Goal: Navigation & Orientation: Understand site structure

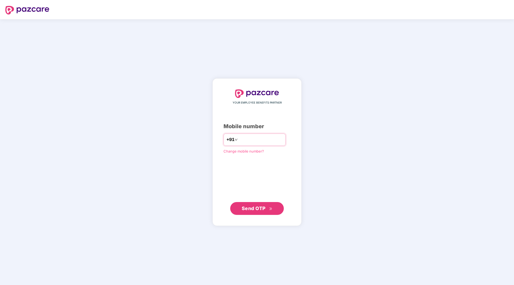
type input "*"
type input "**********"
click at [255, 208] on span "Send OTP" at bounding box center [254, 209] width 24 height 6
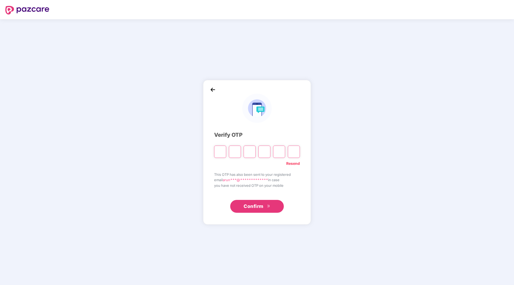
type input "*"
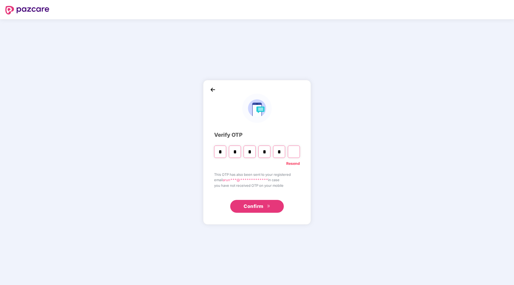
type input "*"
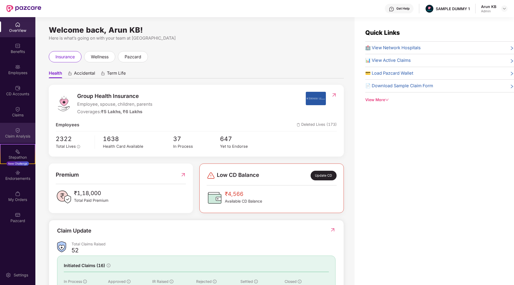
click at [17, 137] on div "Claim Analysis" at bounding box center [17, 136] width 35 height 5
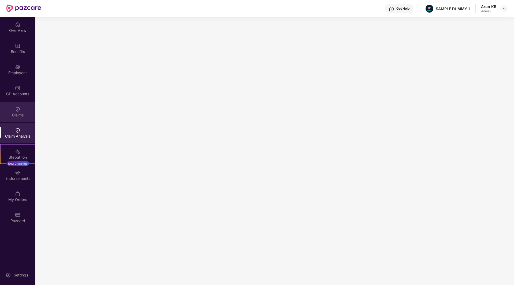
click at [20, 112] on img at bounding box center [17, 109] width 5 height 5
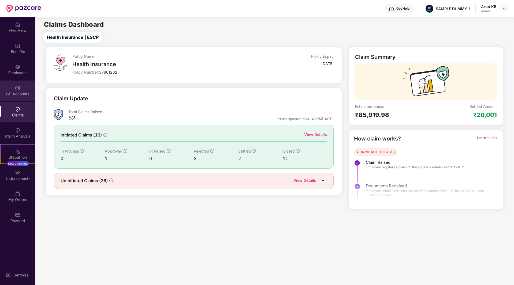
click at [23, 82] on div "CD Accounts" at bounding box center [17, 91] width 35 height 20
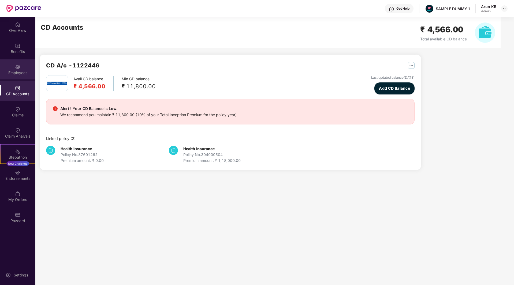
click at [20, 69] on img at bounding box center [17, 66] width 5 height 5
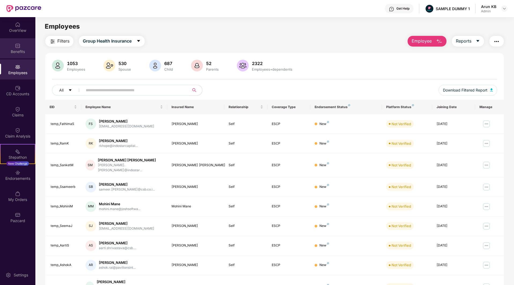
click at [18, 50] on div "Benefits" at bounding box center [17, 51] width 35 height 5
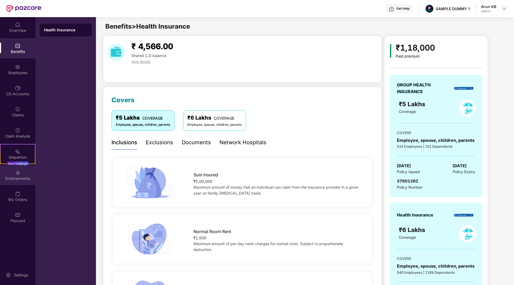
click at [22, 181] on div "Endorsements" at bounding box center [17, 175] width 35 height 20
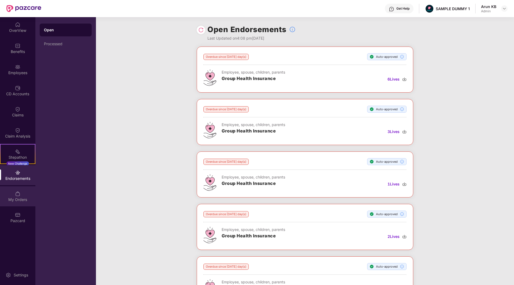
click at [19, 200] on div "My Orders" at bounding box center [17, 199] width 35 height 5
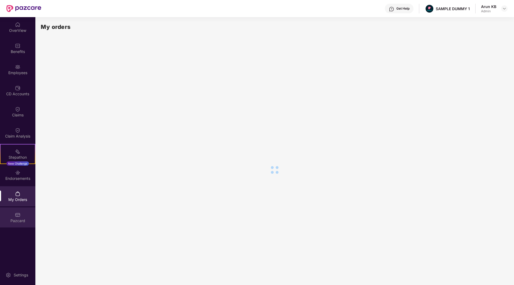
click at [14, 224] on div "Pazcard" at bounding box center [17, 218] width 35 height 20
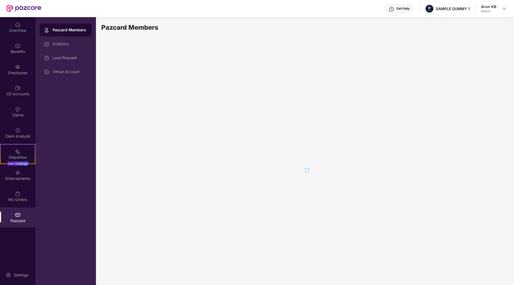
click at [24, 28] on div "OverView" at bounding box center [17, 30] width 35 height 5
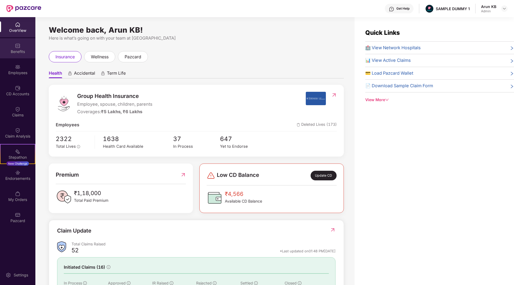
click at [12, 57] on div "Benefits" at bounding box center [17, 48] width 35 height 20
